Goal: Transaction & Acquisition: Purchase product/service

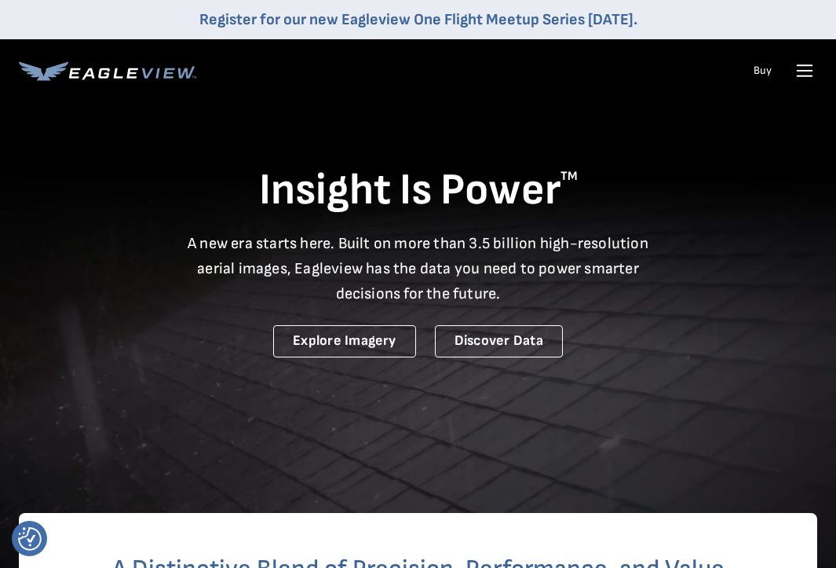
click at [796, 78] on icon at bounding box center [804, 70] width 25 height 25
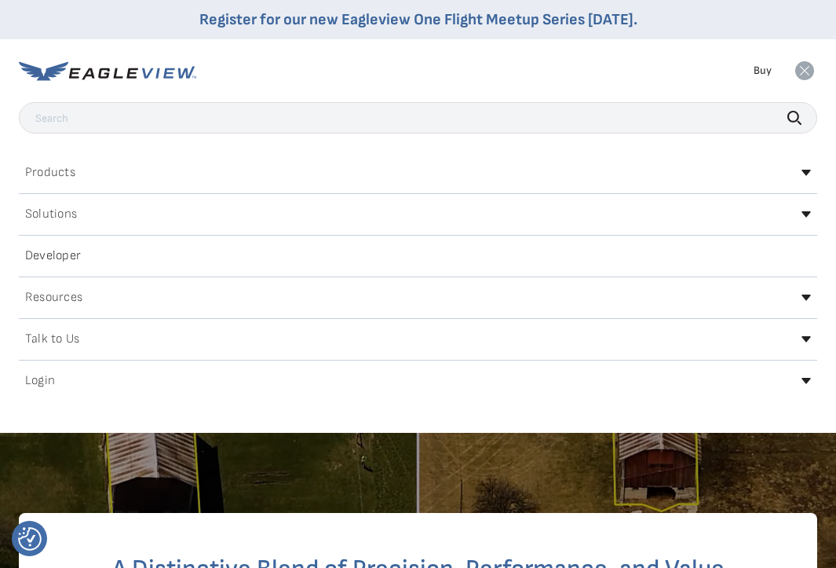
click at [59, 178] on h2 "Products" at bounding box center [50, 172] width 50 height 13
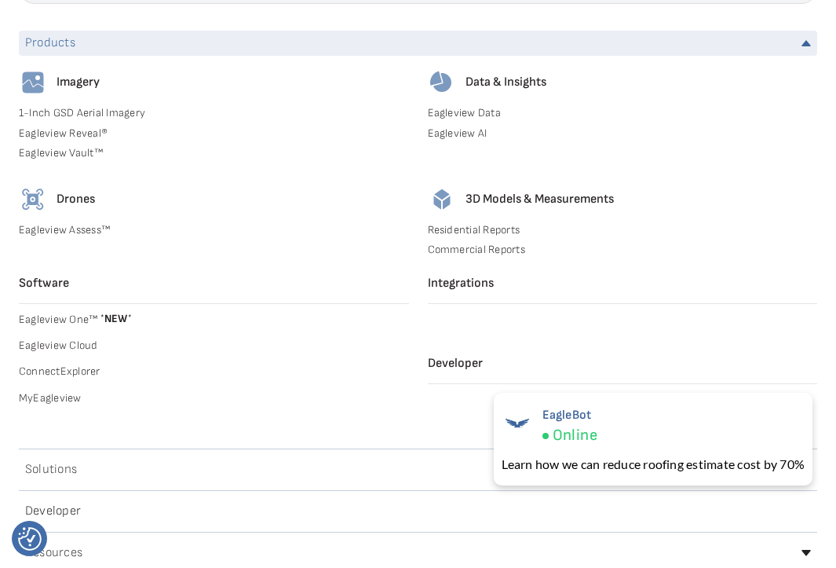
scroll to position [141, 0]
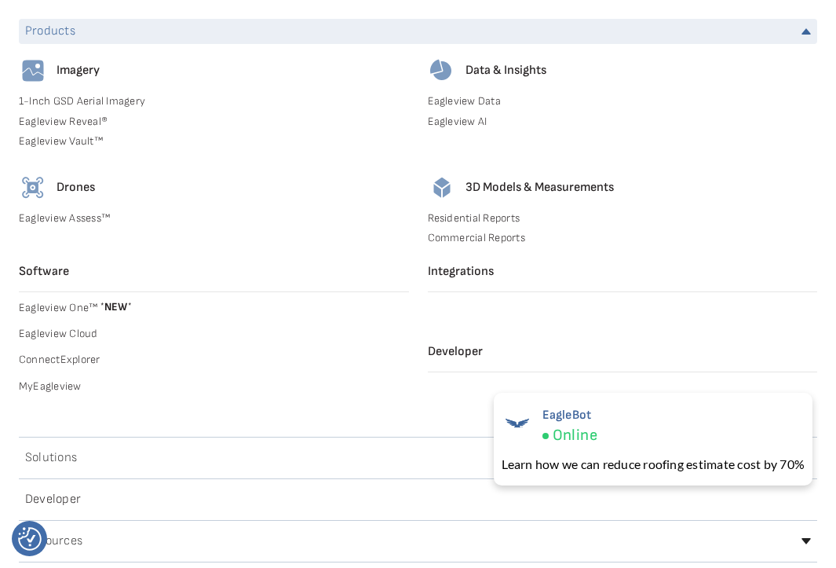
click at [488, 221] on link "Residential Reports" at bounding box center [623, 218] width 390 height 14
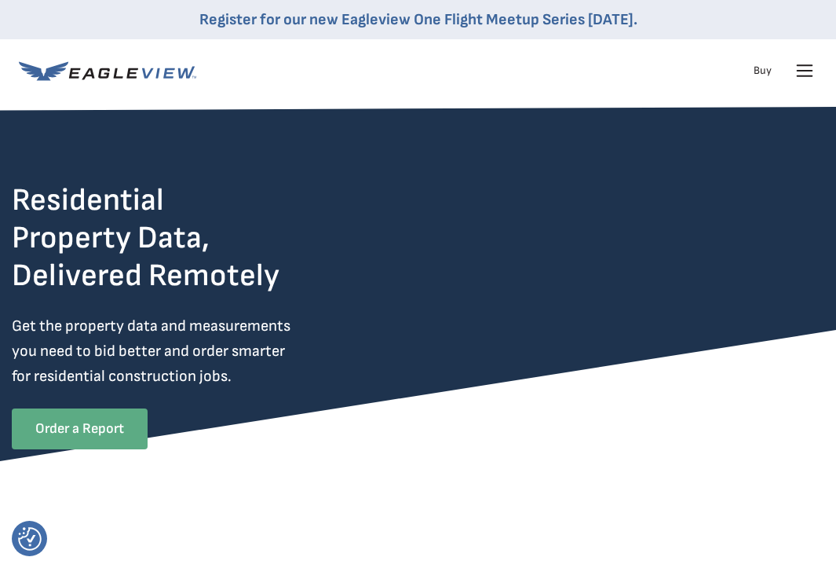
click at [66, 423] on link "Order a Report" at bounding box center [80, 428] width 136 height 41
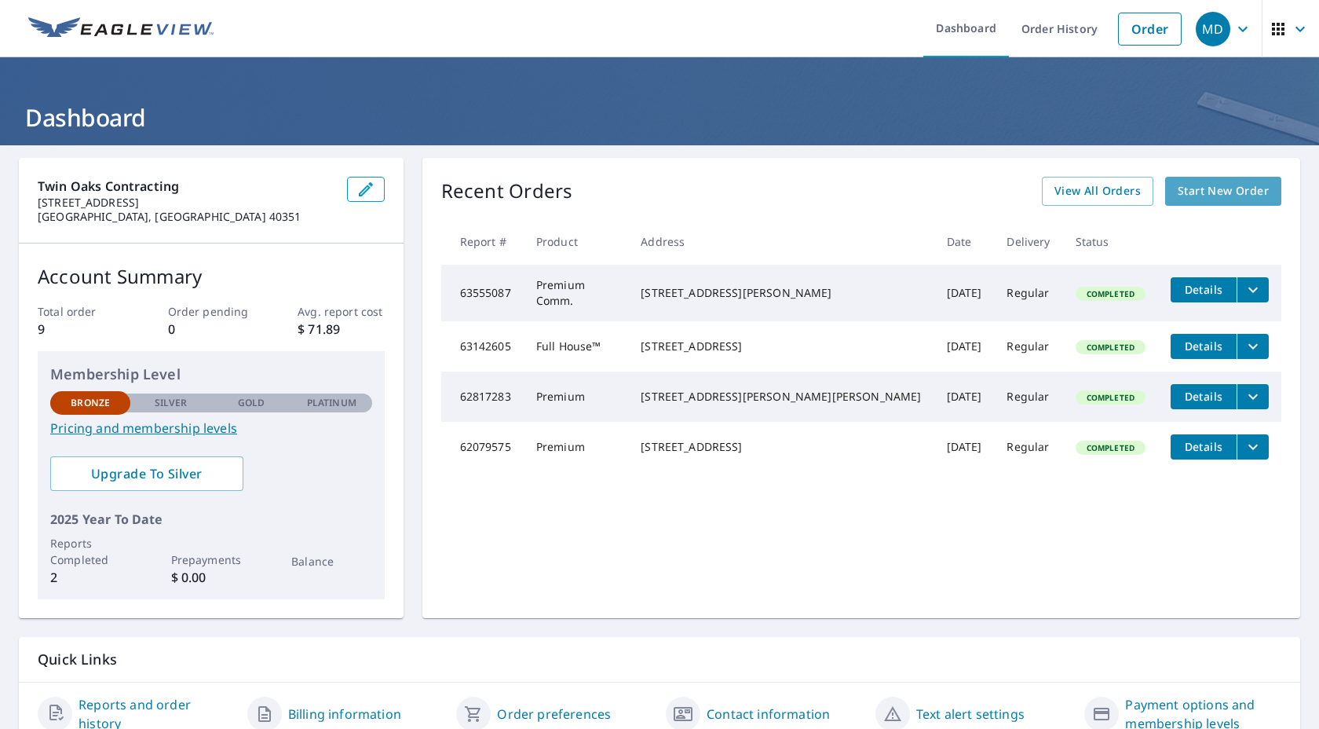
click at [835, 188] on span "Start New Order" at bounding box center [1223, 191] width 91 height 20
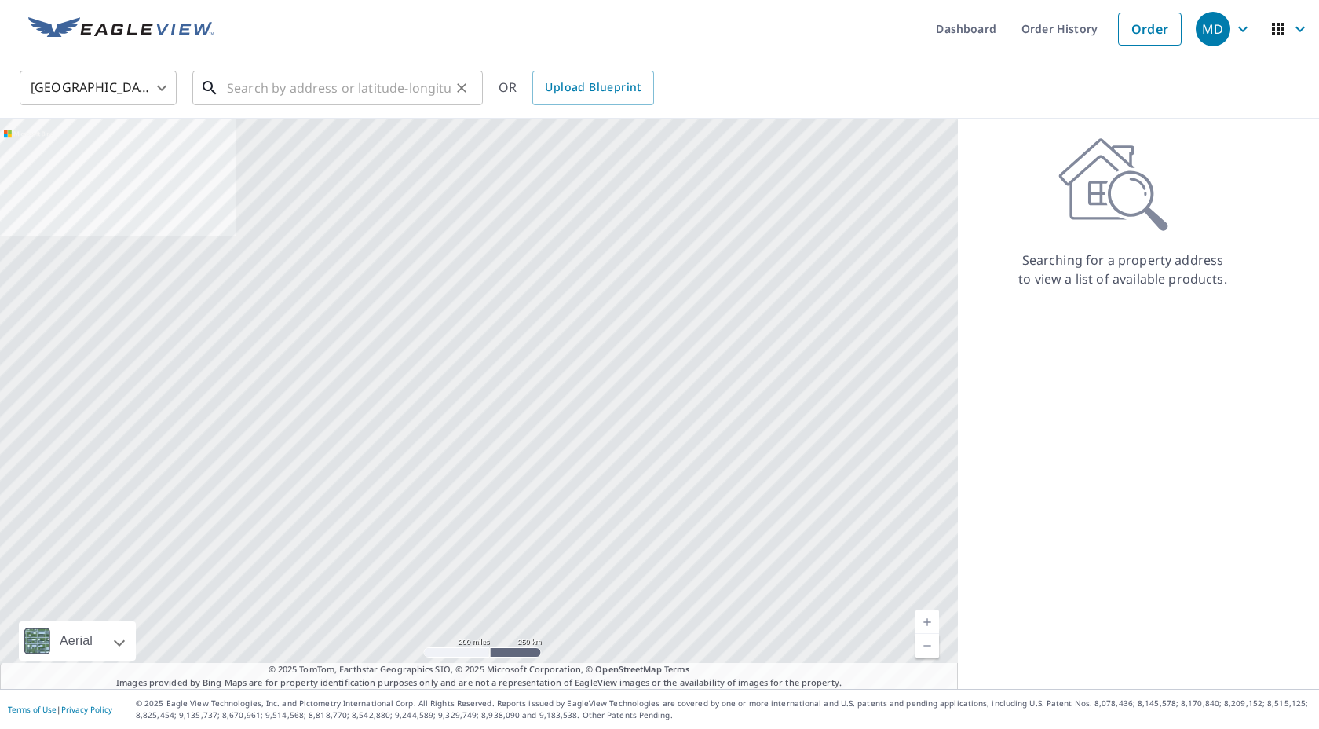
click at [287, 98] on input "text" at bounding box center [339, 88] width 224 height 44
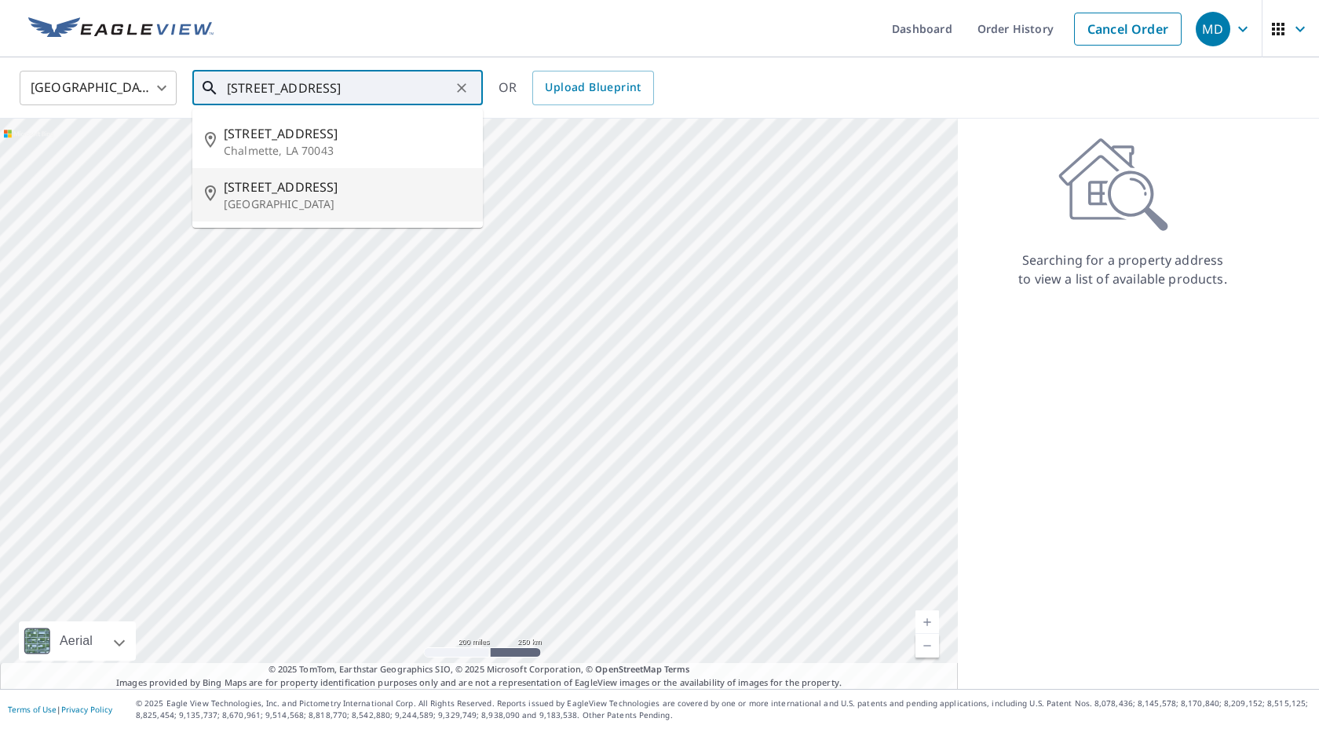
click at [305, 200] on p "Mount Sterling, KY 40353" at bounding box center [347, 204] width 247 height 16
type input "5351 Paris Rd Mount Sterling, KY 40353"
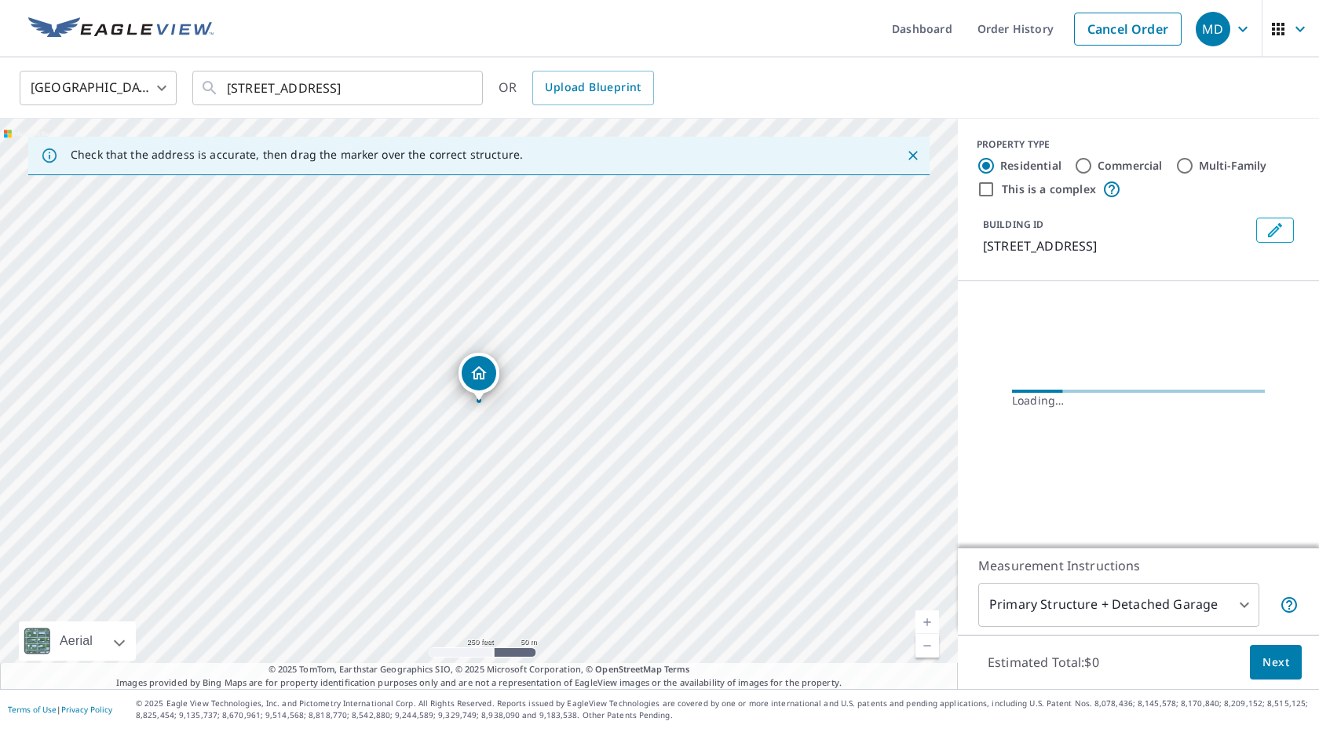
click at [483, 372] on icon "Dropped pin, building 1, Residential property, 5351 Paris Rd Mount Sterling, KY…" at bounding box center [479, 372] width 16 height 13
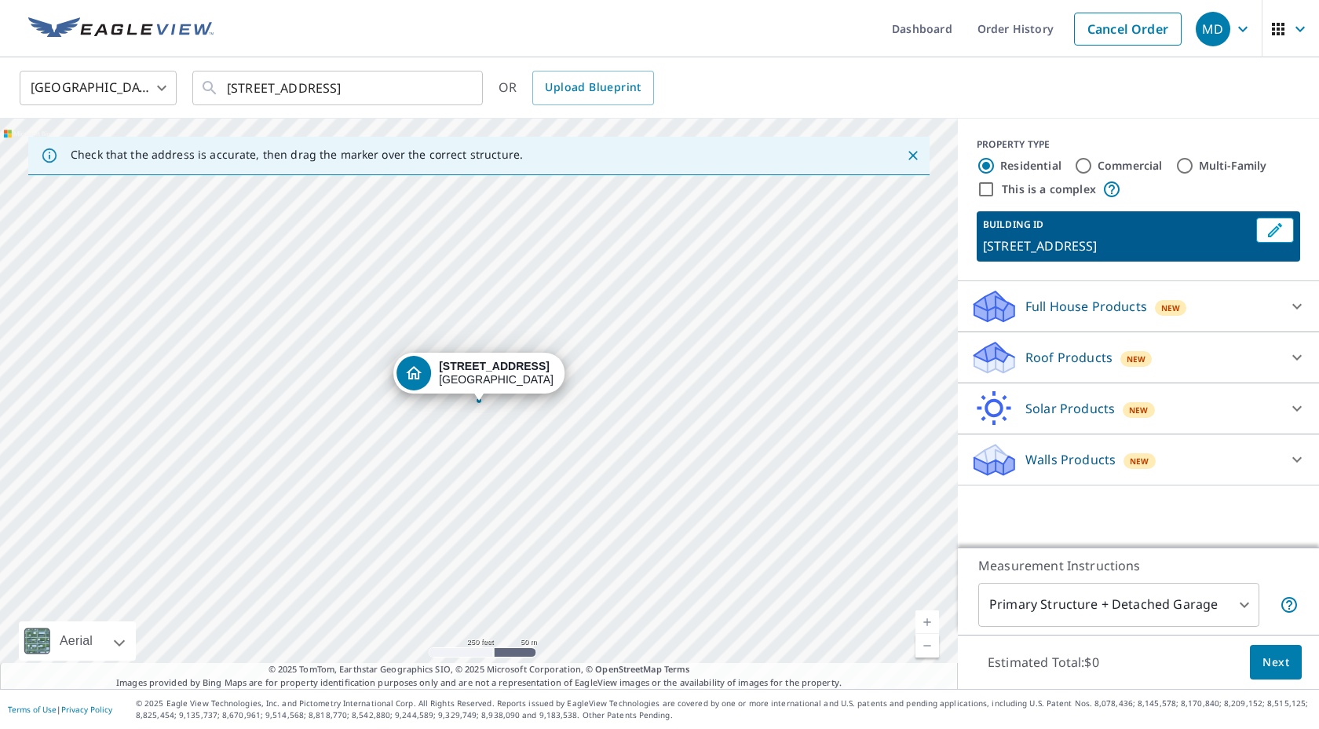
click at [835, 305] on icon at bounding box center [1297, 306] width 19 height 19
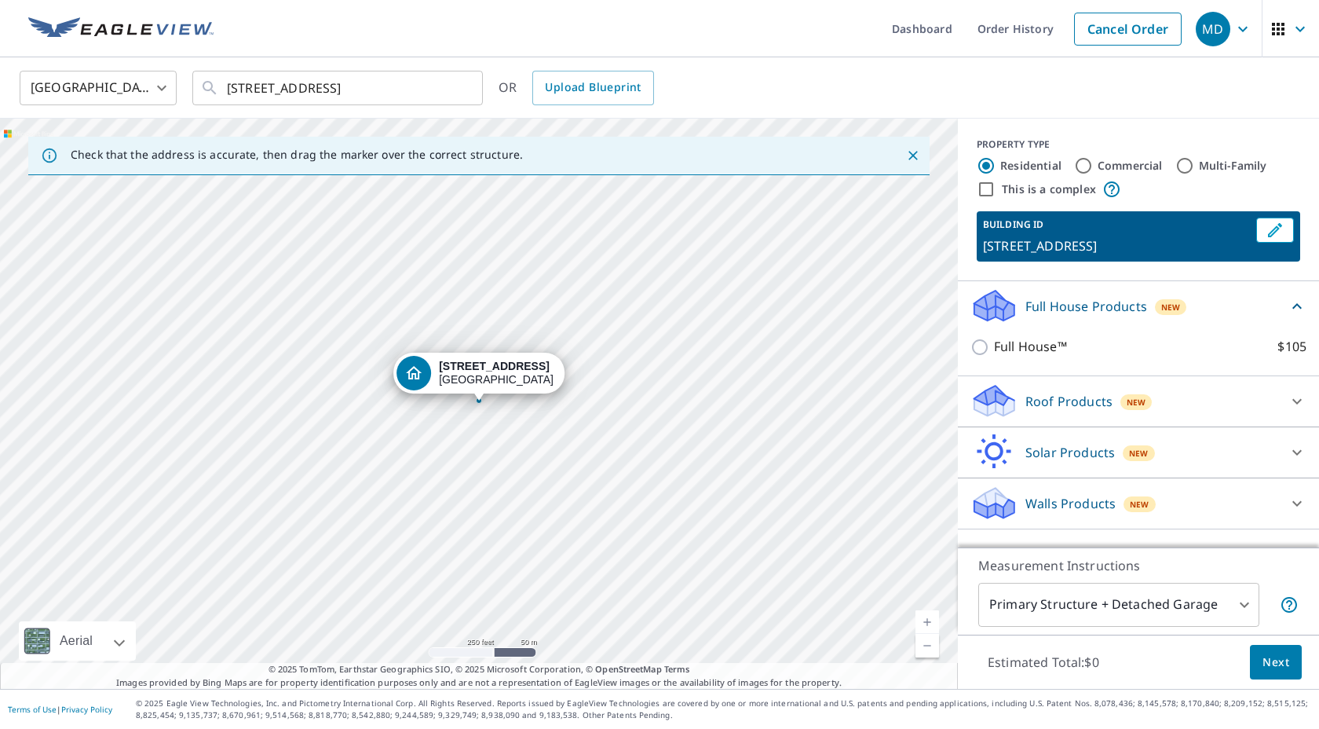
click at [835, 395] on icon at bounding box center [1297, 401] width 19 height 19
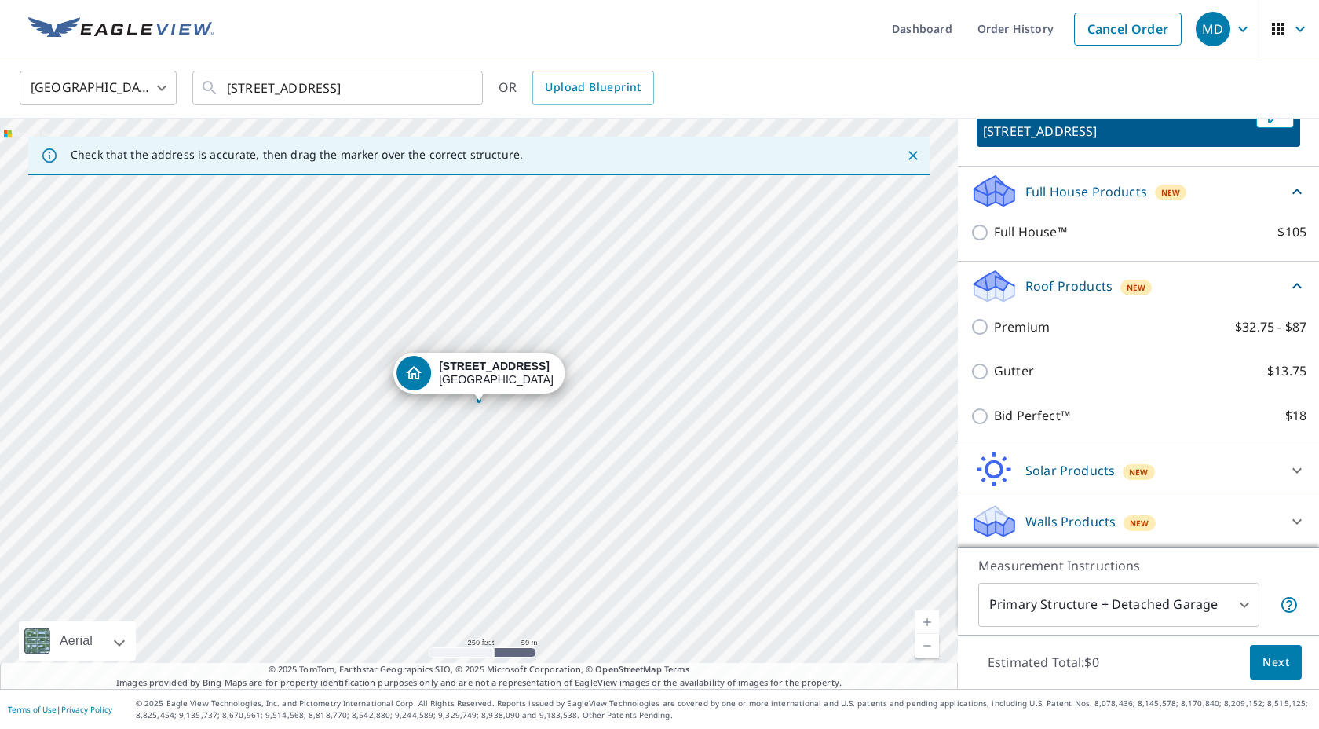
click at [835, 567] on link "Current Level 17, Zoom In" at bounding box center [928, 622] width 24 height 24
click at [835, 567] on link "Current Level 18, Zoom In" at bounding box center [928, 622] width 24 height 24
click at [835, 567] on link "Current Level 19, Zoom In" at bounding box center [928, 622] width 24 height 24
click at [835, 567] on link "Current Level 20, Zoom In Disabled" at bounding box center [928, 622] width 24 height 24
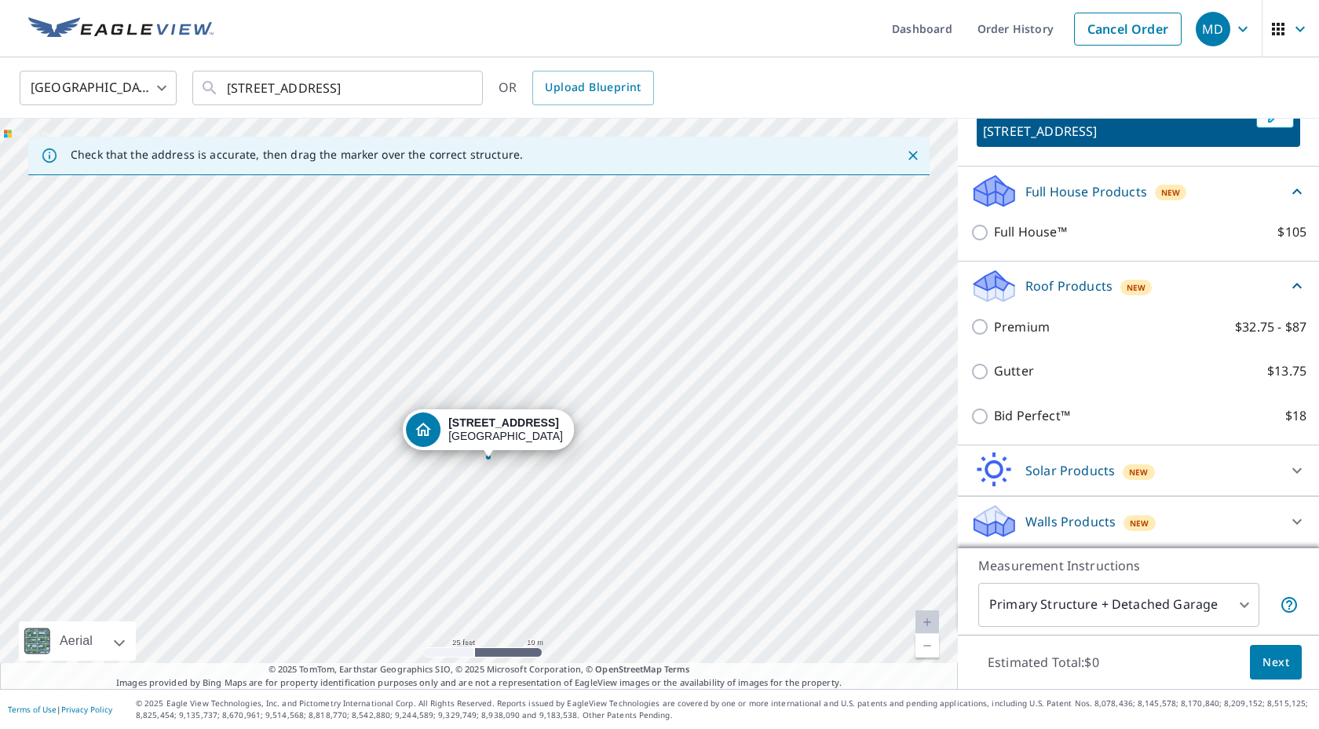
drag, startPoint x: 512, startPoint y: 412, endPoint x: 521, endPoint y: 469, distance: 57.3
click at [521, 469] on div "5351 Paris Rd Mount Sterling, KY 40353" at bounding box center [479, 404] width 958 height 570
click at [835, 567] on link "Current Level 20, Zoom In Disabled" at bounding box center [928, 622] width 24 height 24
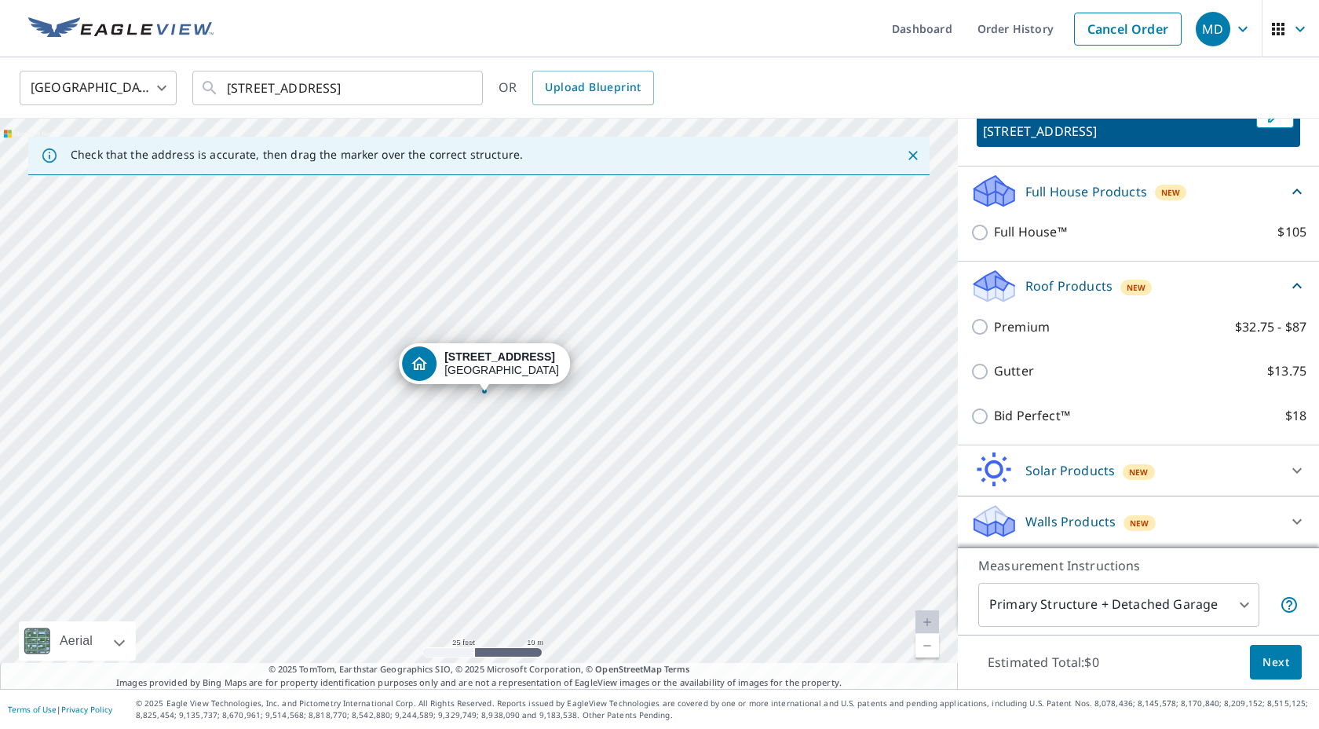
drag, startPoint x: 612, startPoint y: 466, endPoint x: 608, endPoint y: 400, distance: 66.1
click at [608, 400] on div "5351 Paris Rd Mount Sterling, KY 40353" at bounding box center [479, 404] width 958 height 570
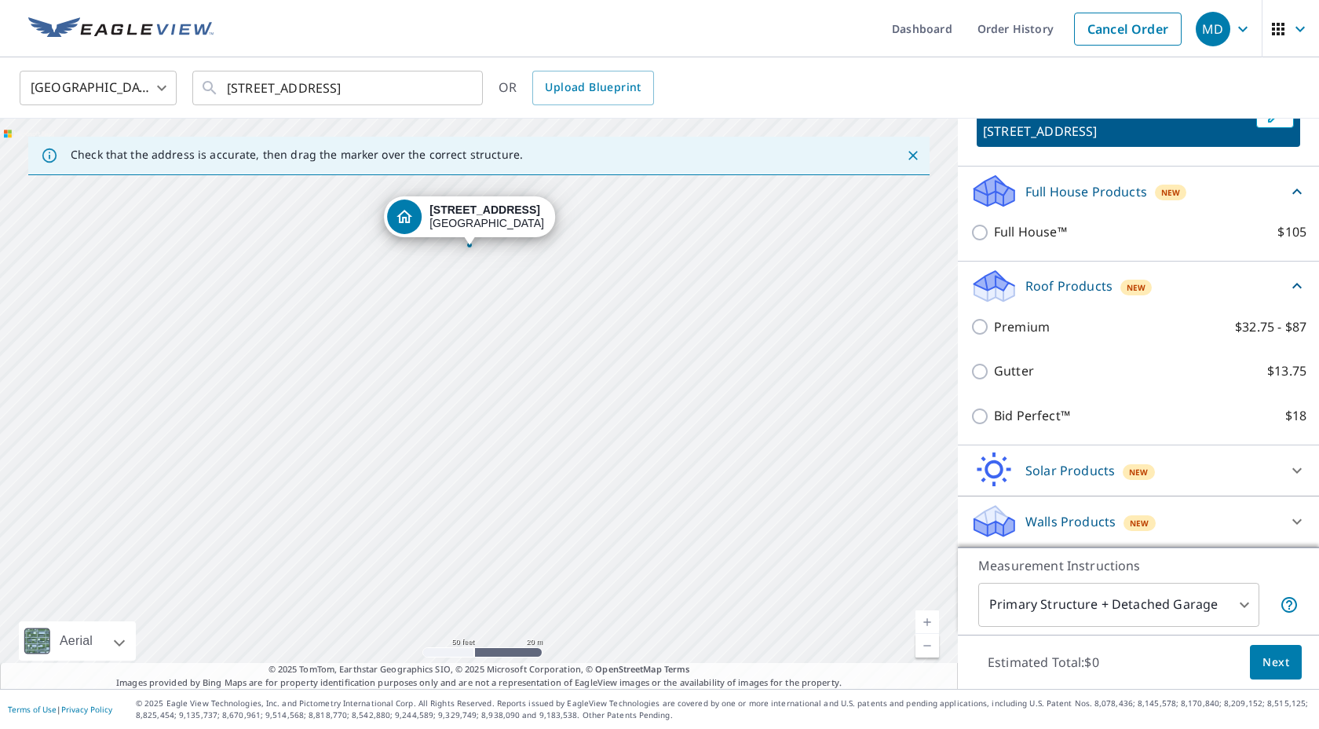
drag, startPoint x: 750, startPoint y: 473, endPoint x: 648, endPoint y: 310, distance: 192.6
click at [648, 310] on div "5351 Paris Rd Mount Sterling, KY 40353" at bounding box center [479, 404] width 958 height 570
drag, startPoint x: 778, startPoint y: 565, endPoint x: 772, endPoint y: 383, distance: 181.5
click at [772, 383] on div "5351 Paris Rd Mount Sterling, KY 40353" at bounding box center [479, 404] width 958 height 570
click at [835, 517] on p "Walls Products" at bounding box center [1070, 521] width 90 height 19
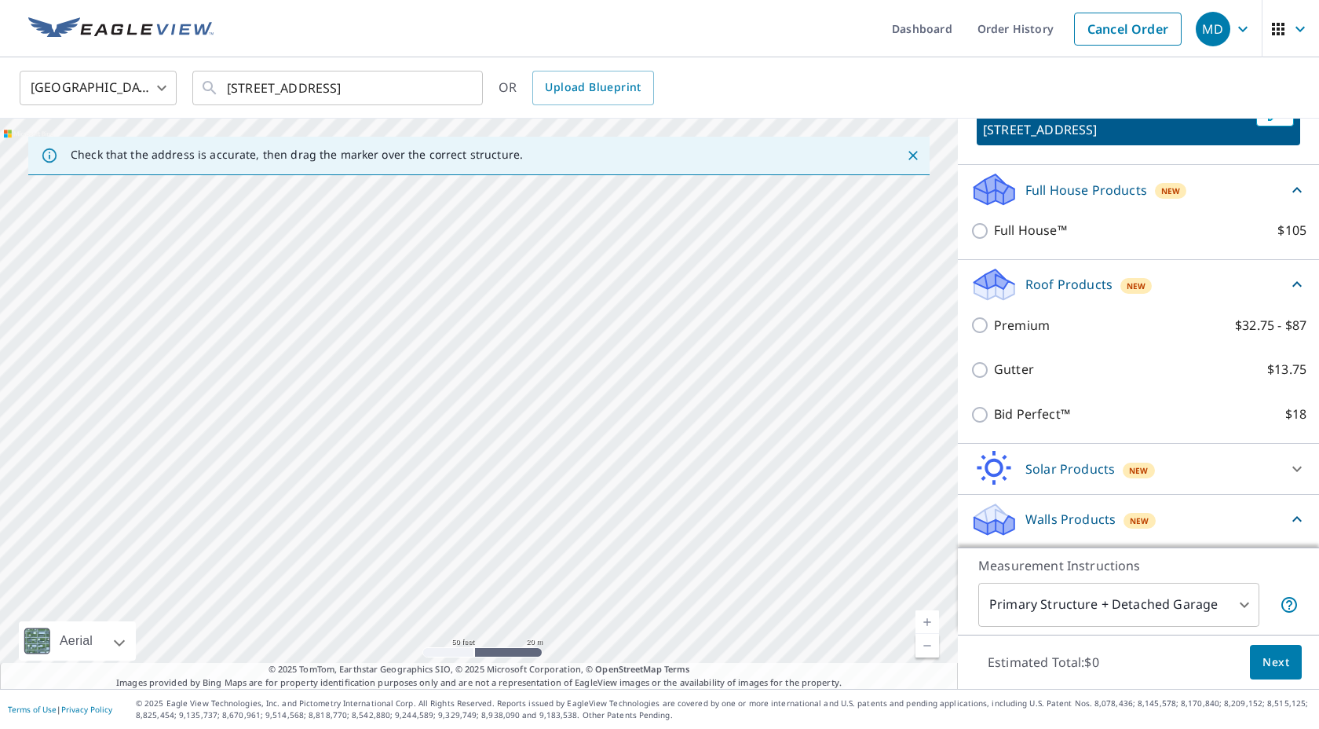
click at [835, 524] on icon at bounding box center [1297, 519] width 19 height 19
click at [835, 527] on span "New" at bounding box center [1140, 523] width 20 height 13
click at [835, 514] on div "New" at bounding box center [1140, 519] width 32 height 19
click at [835, 567] on body "MD MD Dashboard Order History Cancel Order MD United States US ​ 5351 Paris Rd …" at bounding box center [659, 364] width 1319 height 729
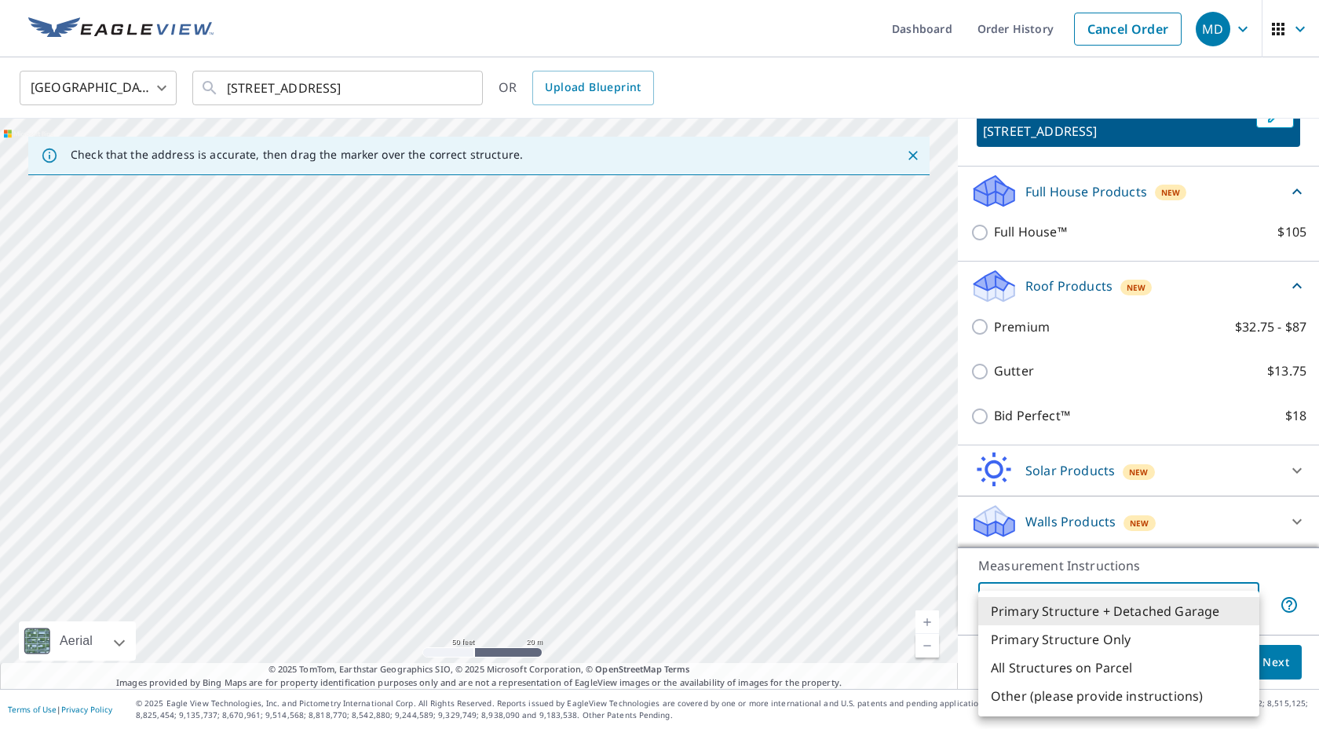
click at [835, 567] on li "Primary Structure Only" at bounding box center [1118, 639] width 281 height 28
type input "2"
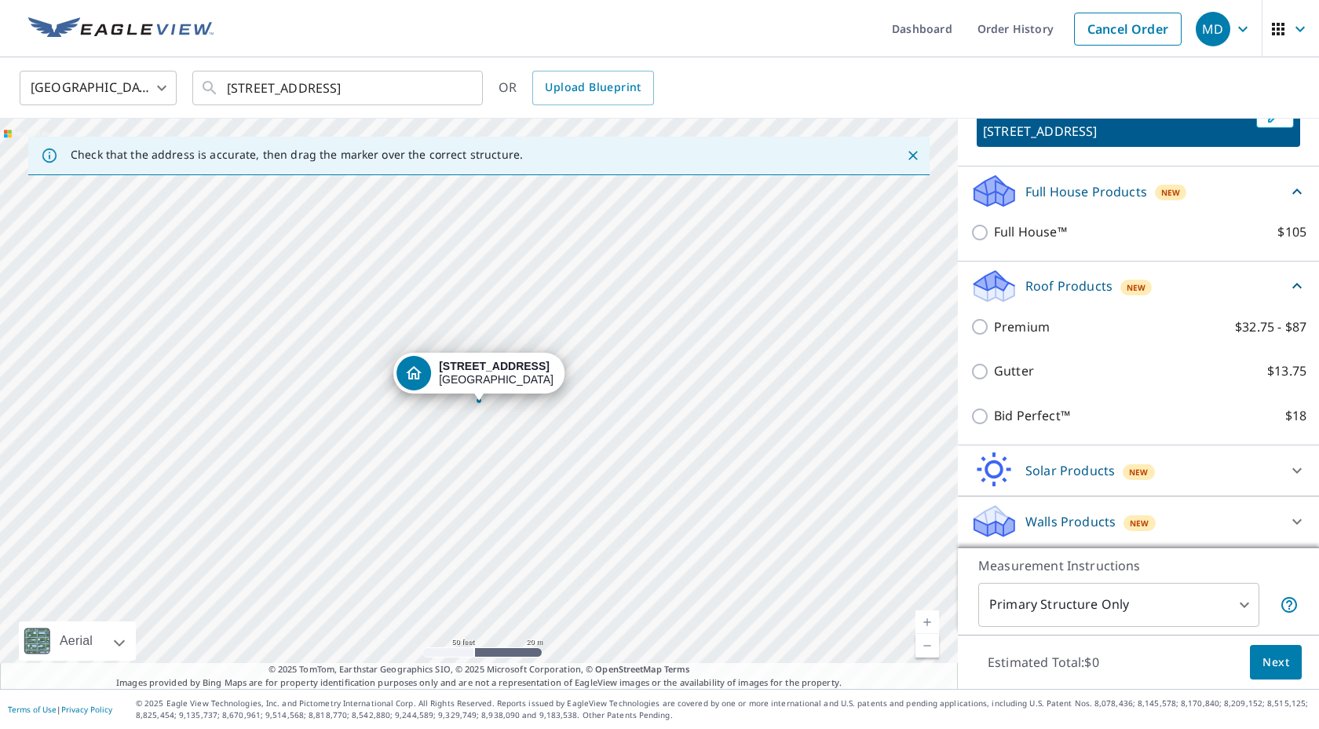
click at [835, 519] on p "Walls Products" at bounding box center [1070, 521] width 90 height 19
click at [480, 366] on strong "5351 Paris Rd" at bounding box center [494, 366] width 111 height 13
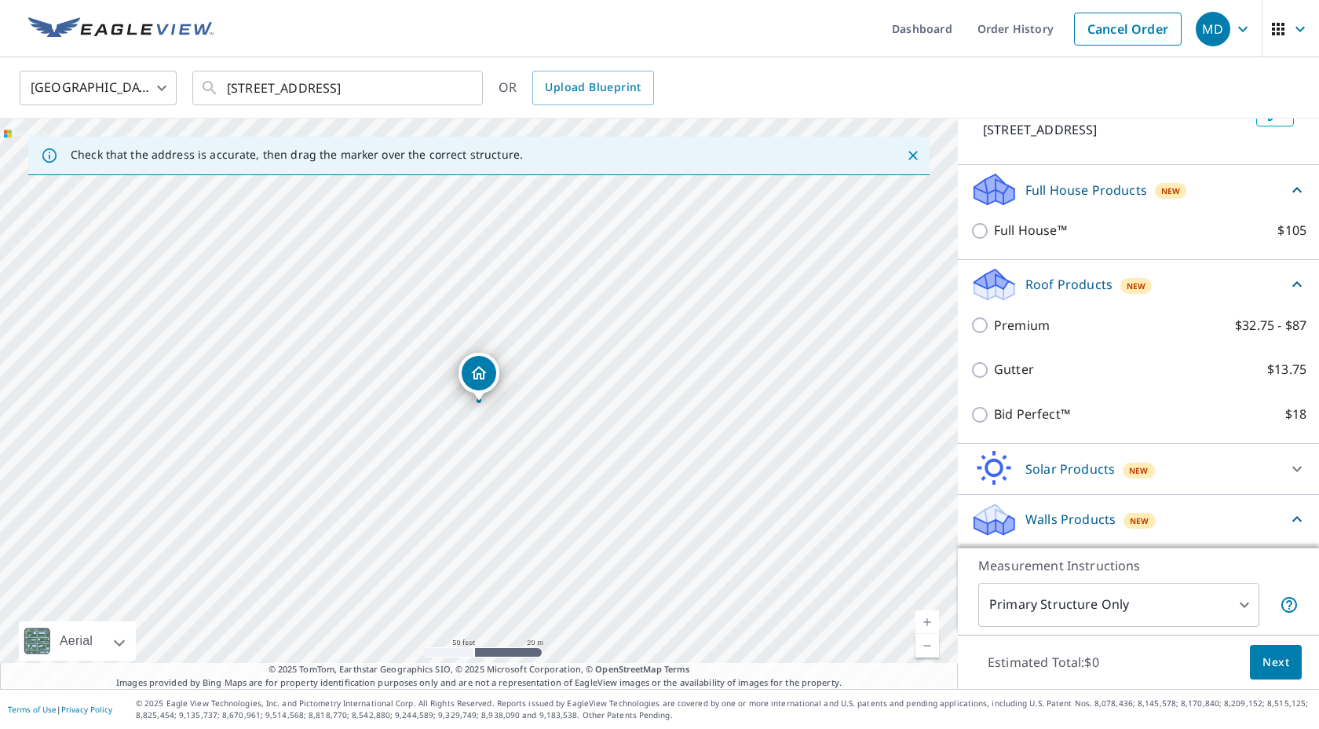
click at [835, 521] on p "Walls Products" at bounding box center [1070, 519] width 90 height 19
click at [835, 521] on icon at bounding box center [1297, 521] width 19 height 19
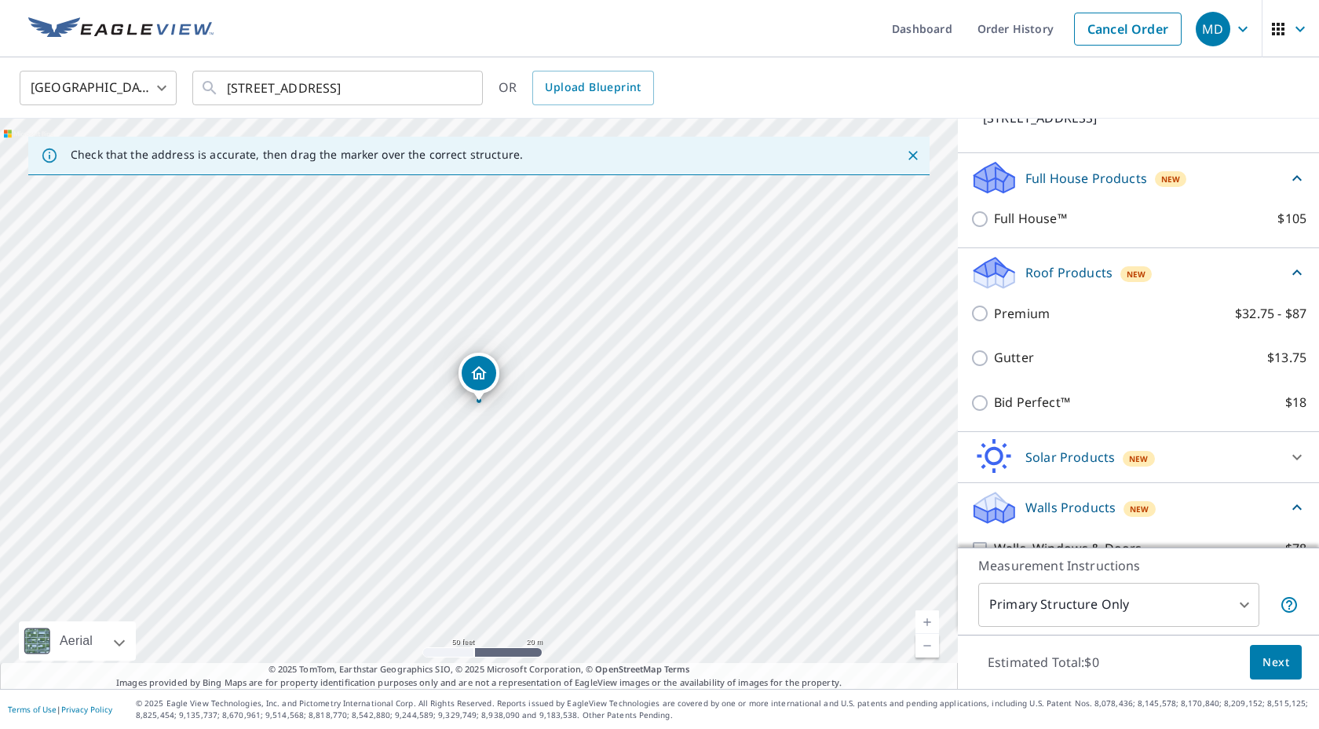
scroll to position [129, 0]
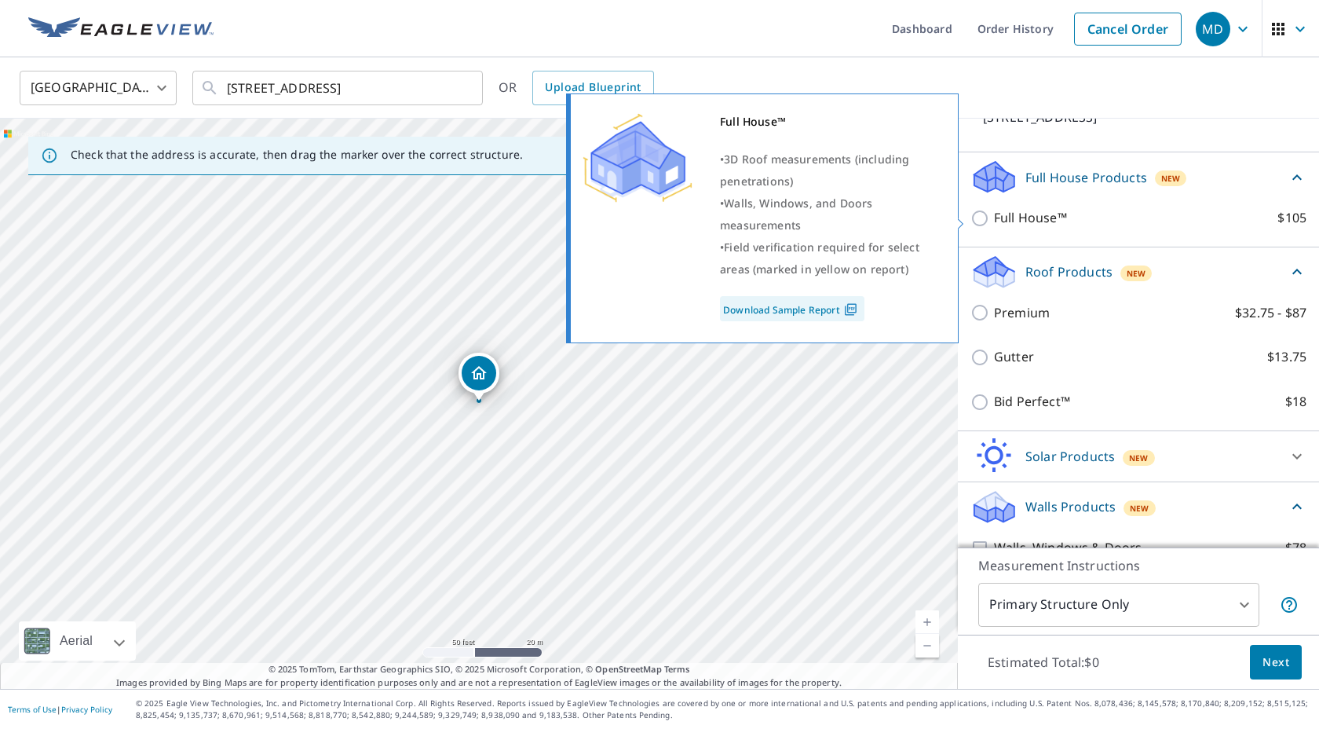
click at [784, 307] on link "Download Sample Report" at bounding box center [792, 308] width 144 height 25
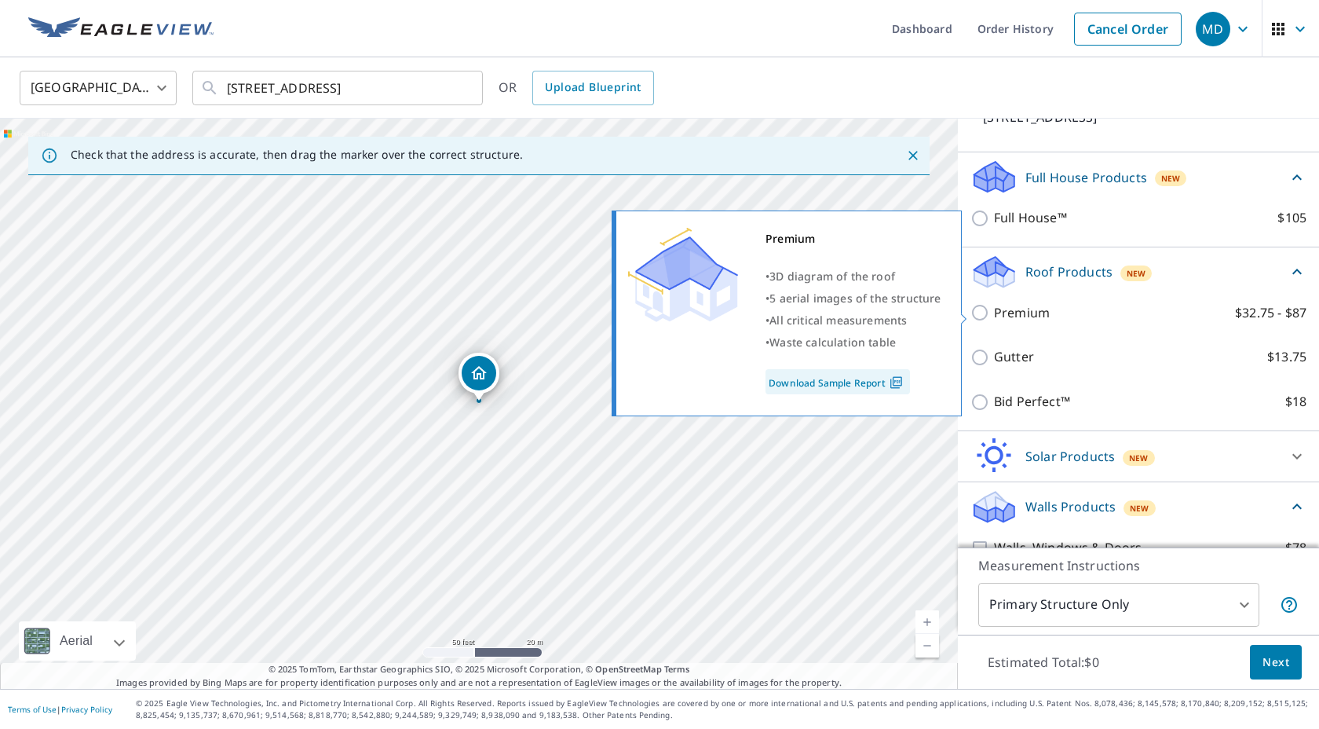
click at [835, 315] on p "Premium" at bounding box center [1022, 313] width 56 height 20
click at [835, 315] on input "Premium $32.75 - $87" at bounding box center [983, 312] width 24 height 19
checkbox input "true"
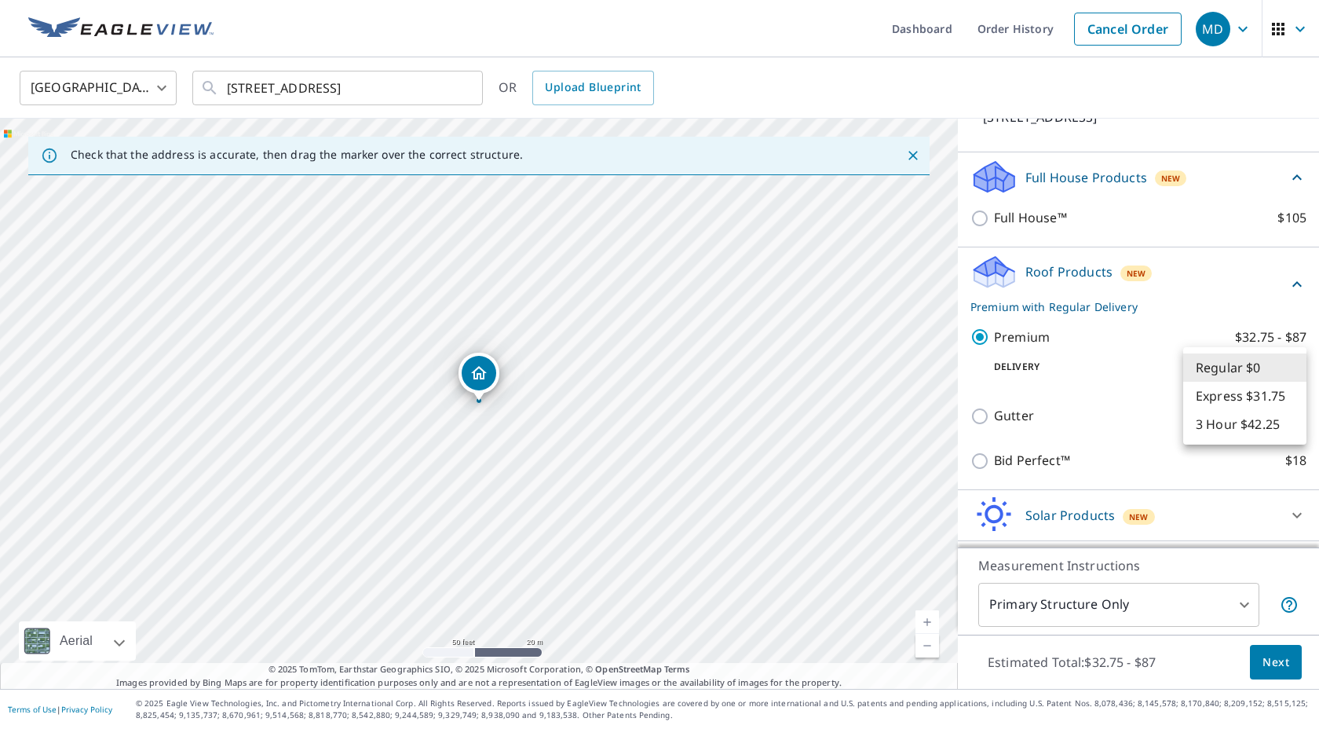
click at [835, 360] on body "MD MD Dashboard Order History Cancel Order MD United States US ​ 5351 Paris Rd …" at bounding box center [659, 364] width 1319 height 729
click at [835, 335] on div at bounding box center [659, 364] width 1319 height 729
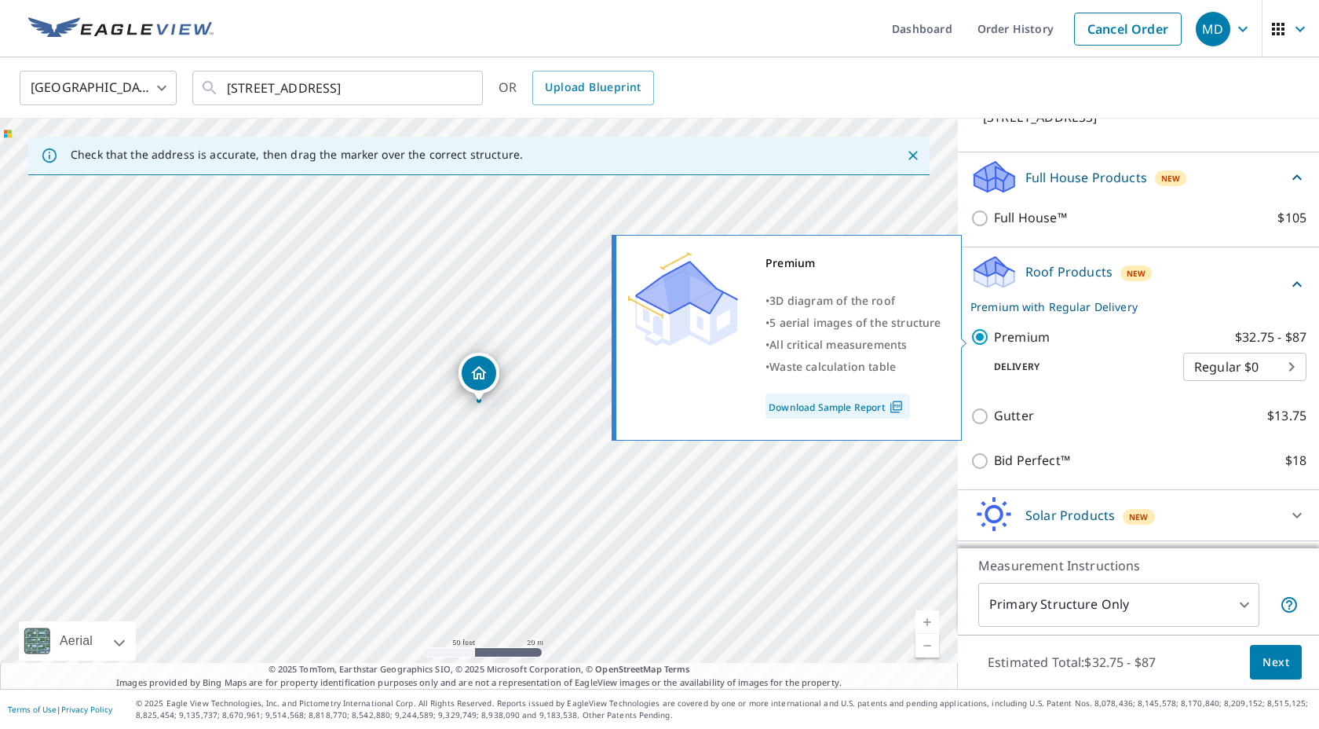
click at [835, 404] on link "Download Sample Report" at bounding box center [838, 405] width 144 height 25
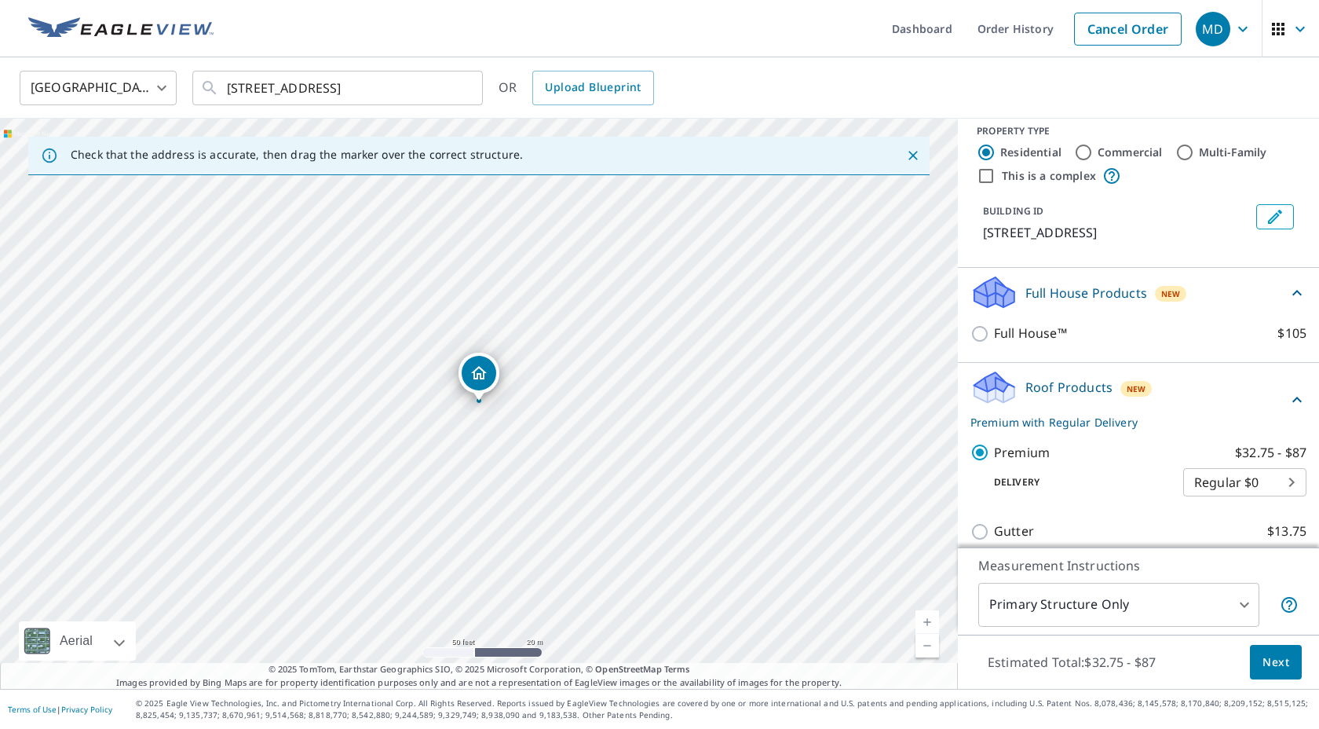
scroll to position [0, 0]
